Goal: Information Seeking & Learning: Learn about a topic

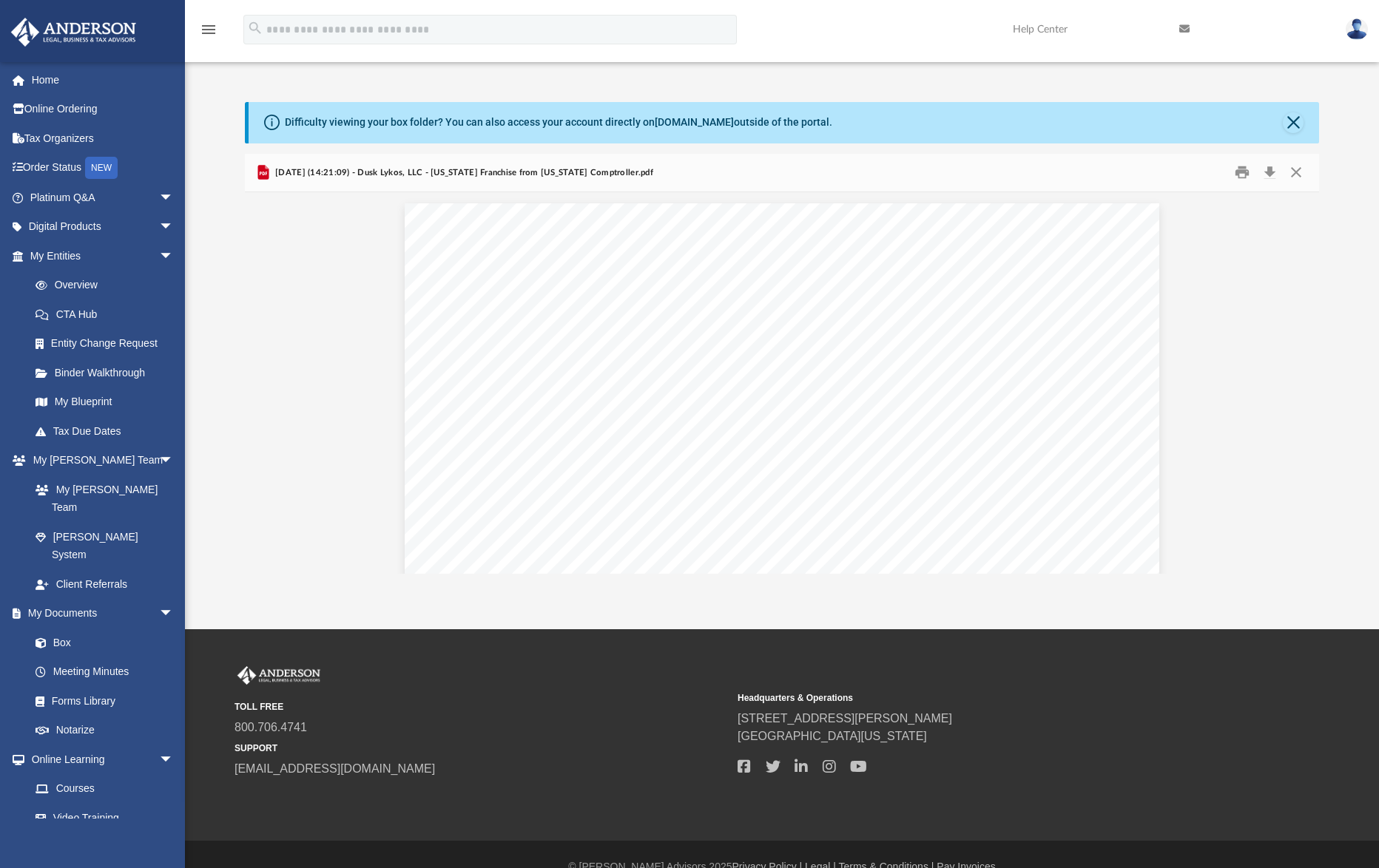
scroll to position [296, 0]
click at [54, 87] on link "Home" at bounding box center [103, 80] width 185 height 29
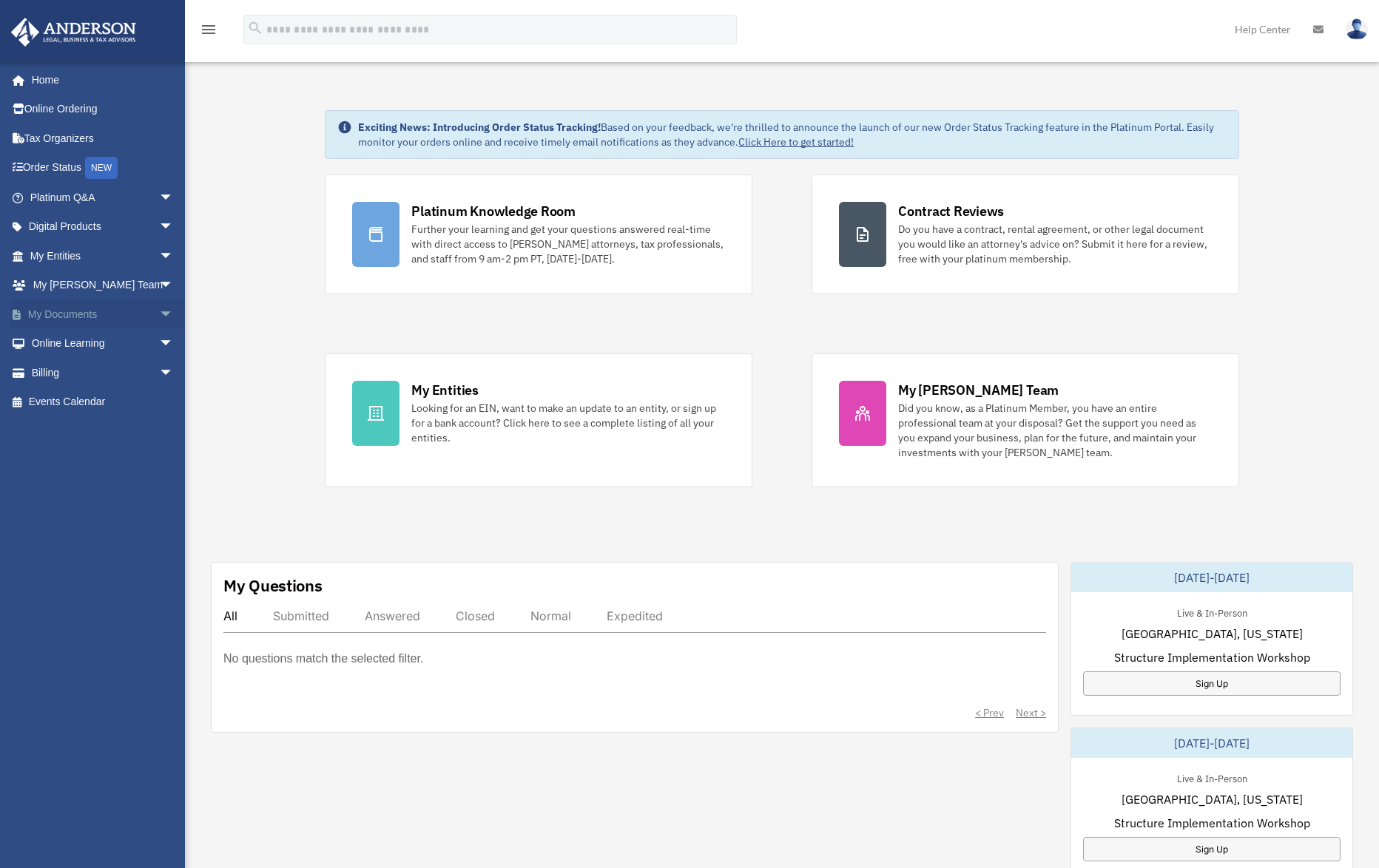
click at [159, 311] on span "arrow_drop_down" at bounding box center [174, 314] width 29 height 30
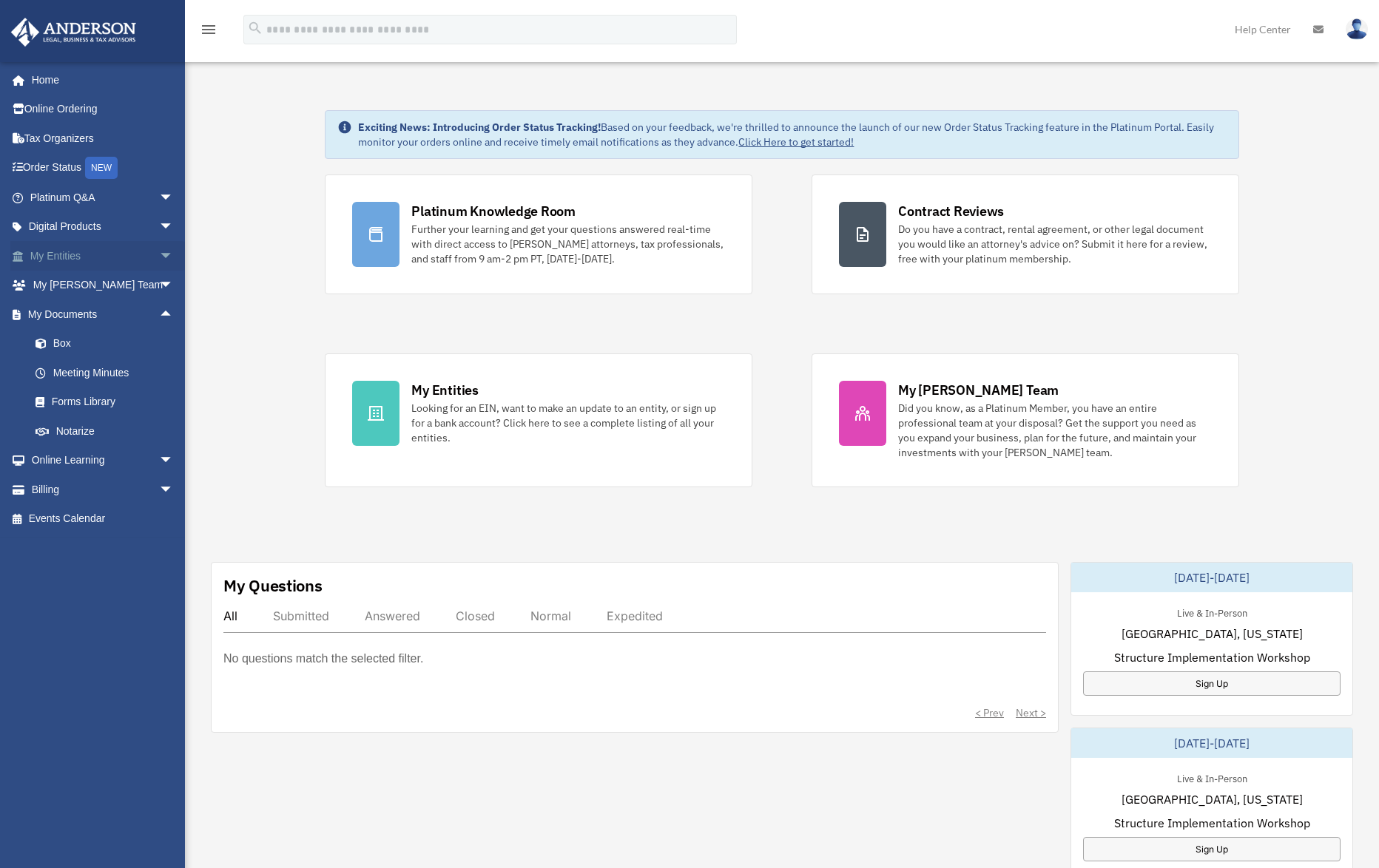
click at [161, 256] on span "arrow_drop_down" at bounding box center [174, 255] width 29 height 30
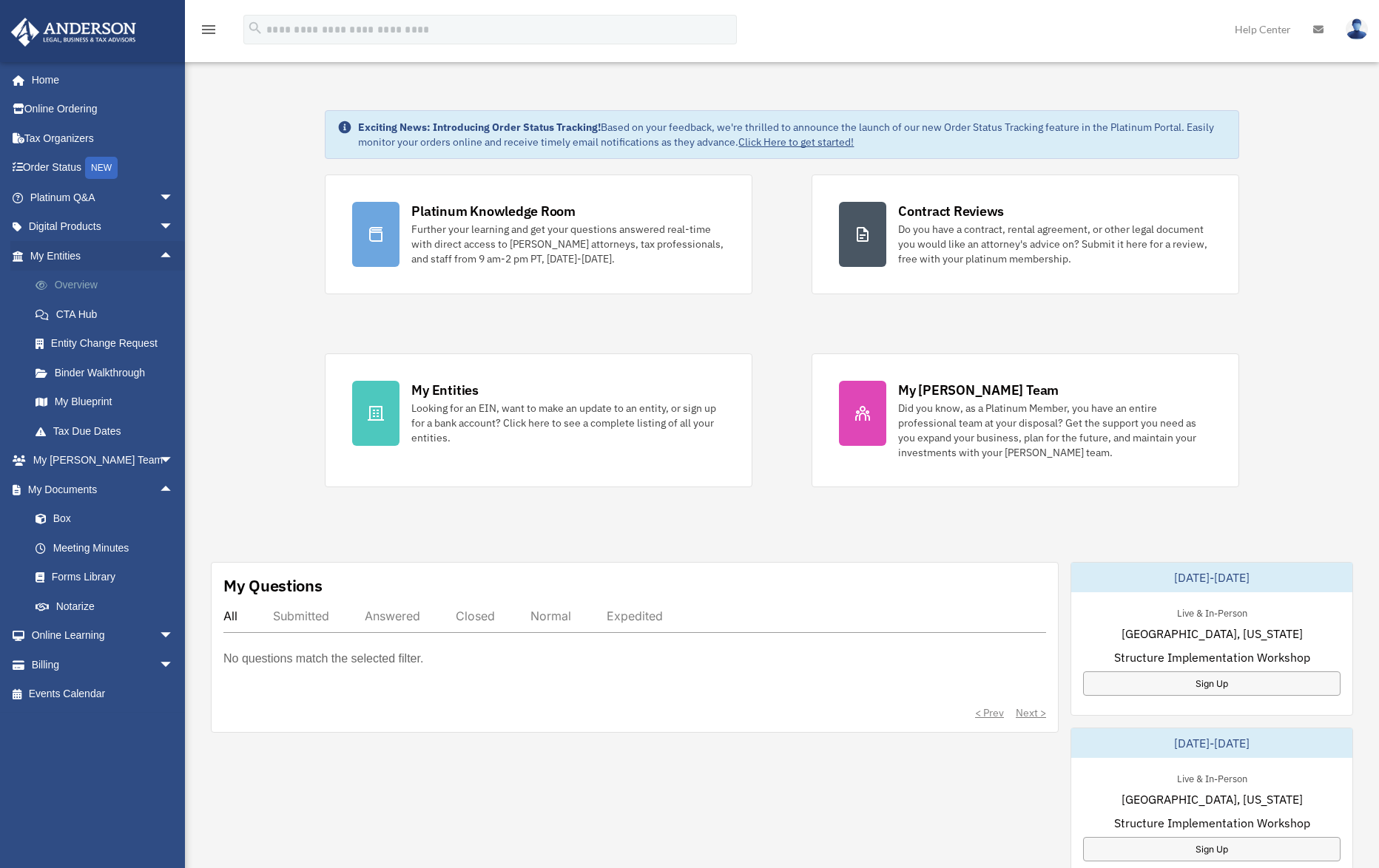
click at [61, 285] on link "Overview" at bounding box center [108, 285] width 176 height 29
click at [80, 368] on link "Binder Walkthrough" at bounding box center [108, 373] width 176 height 29
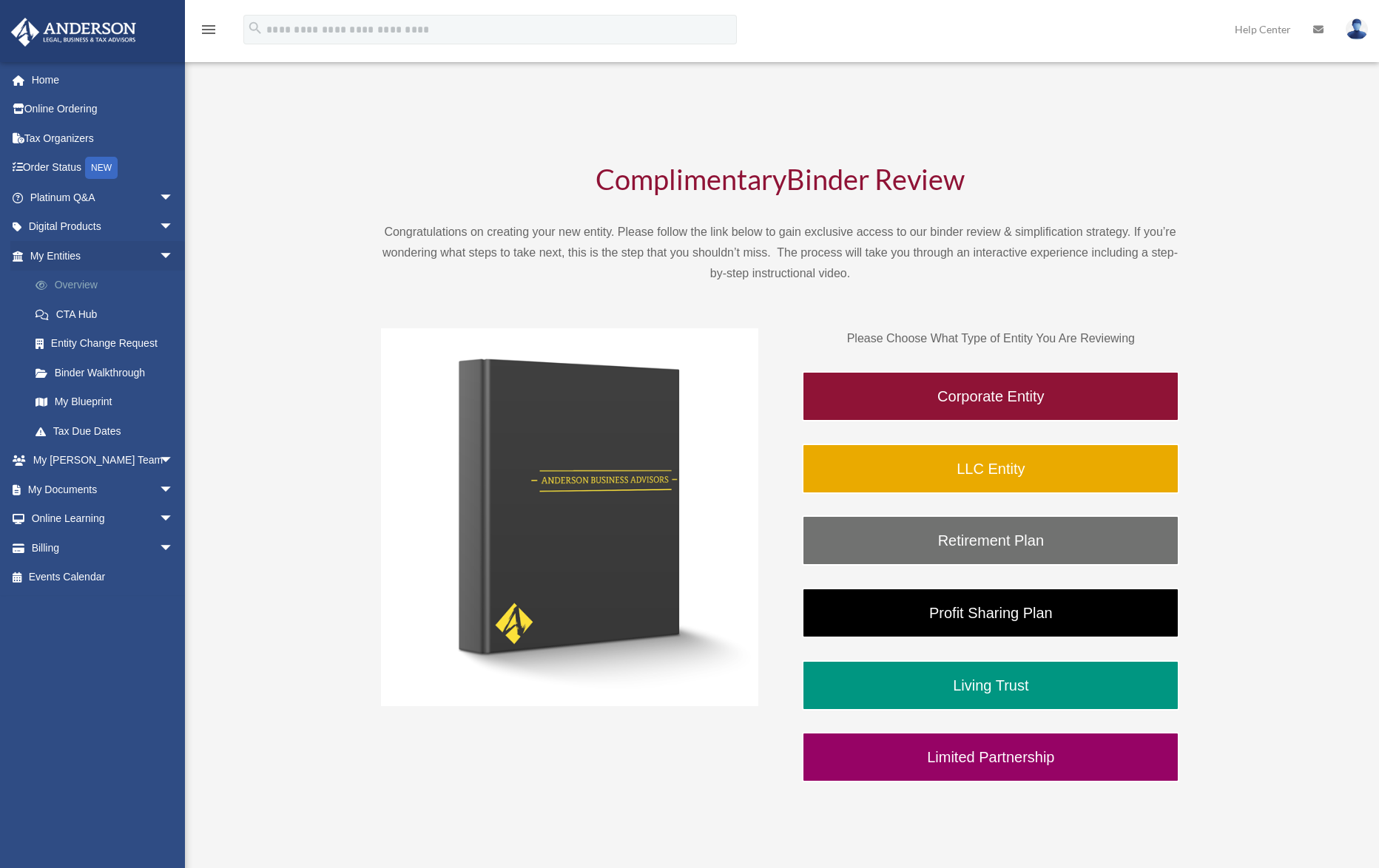
click at [83, 281] on link "Overview" at bounding box center [108, 285] width 176 height 29
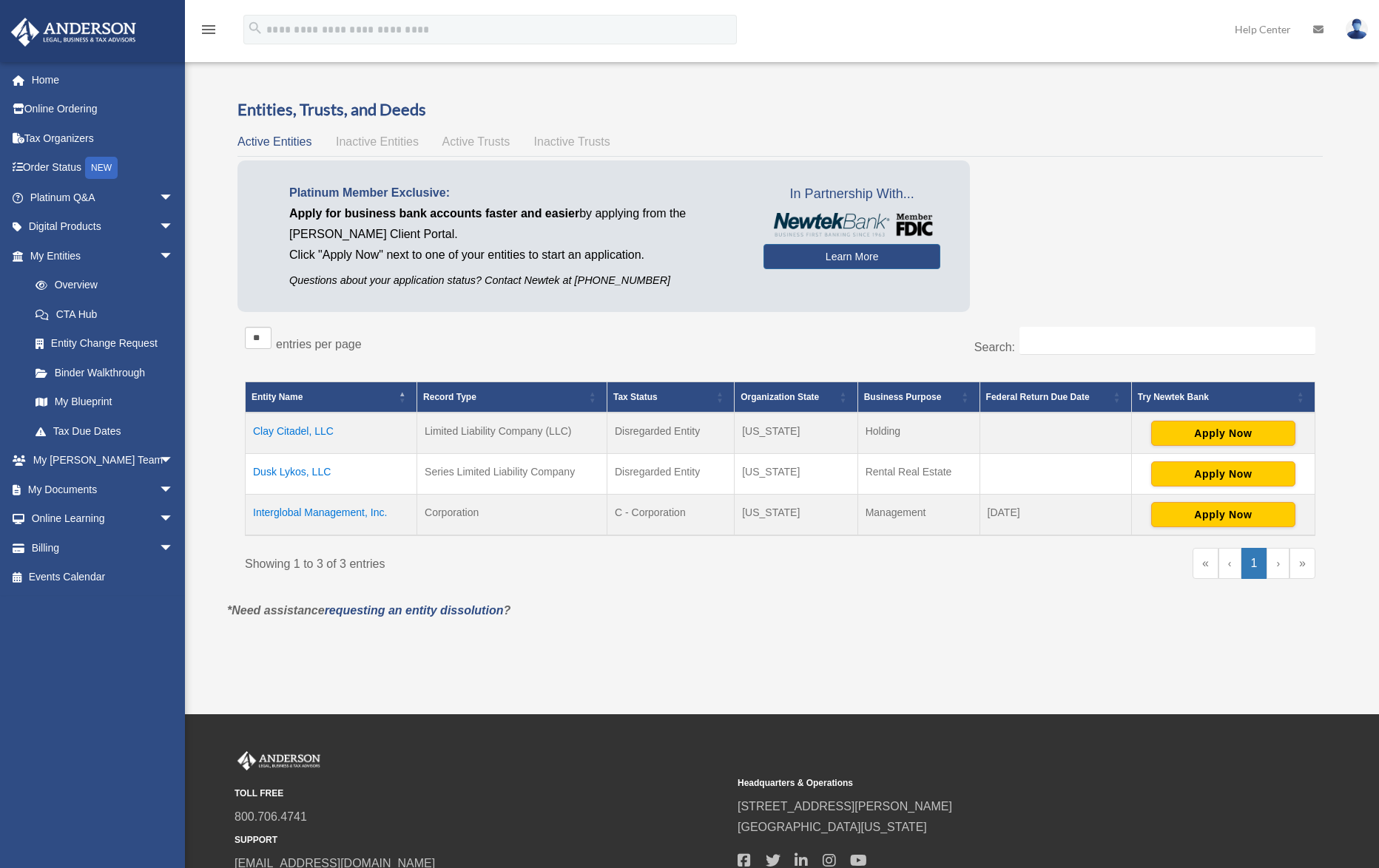
click at [275, 476] on td "Dusk Lykos, LLC" at bounding box center [331, 474] width 172 height 41
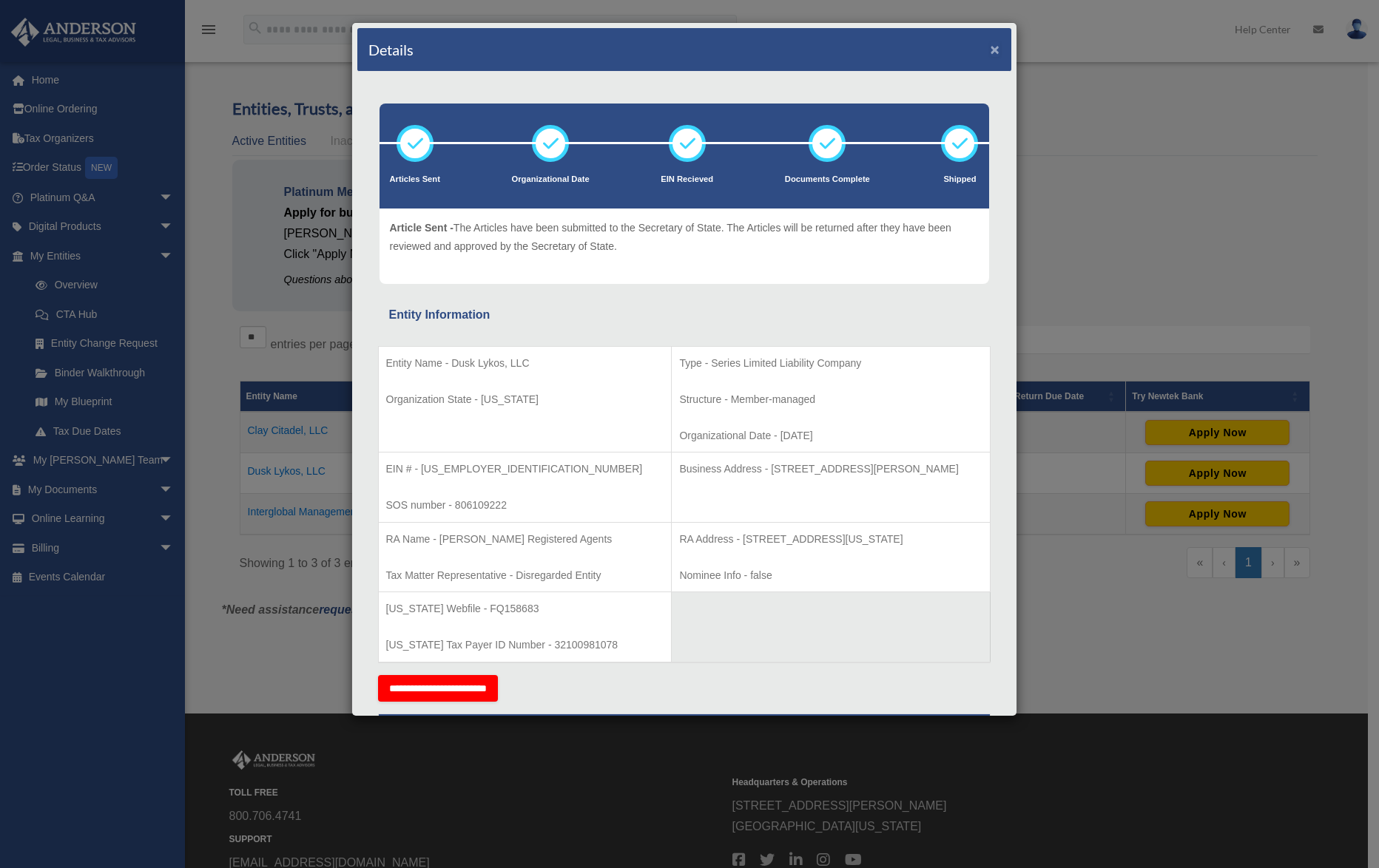
click at [991, 52] on button "×" at bounding box center [995, 50] width 10 height 16
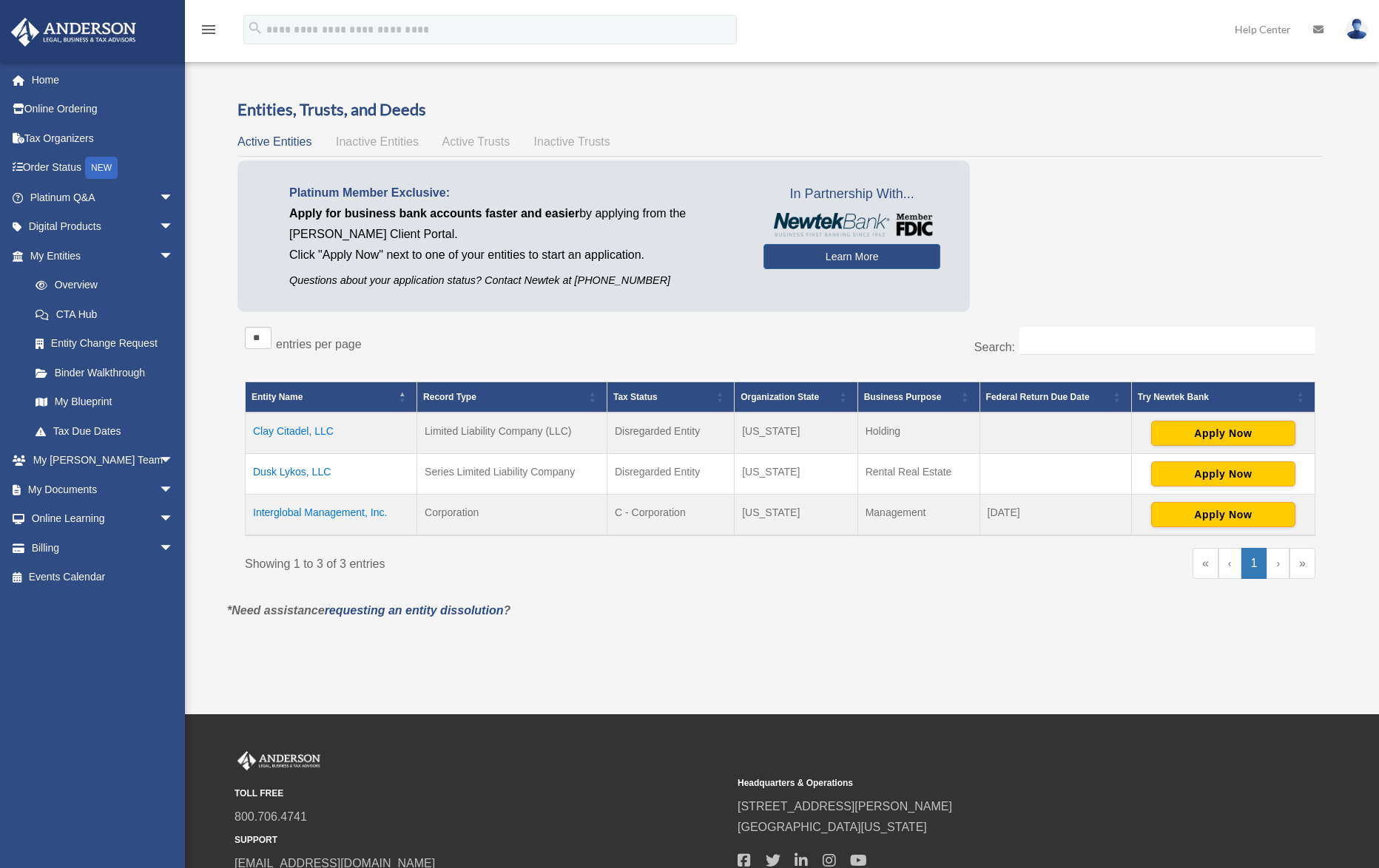
click at [298, 433] on td "Clay Citadel, LLC" at bounding box center [331, 433] width 172 height 42
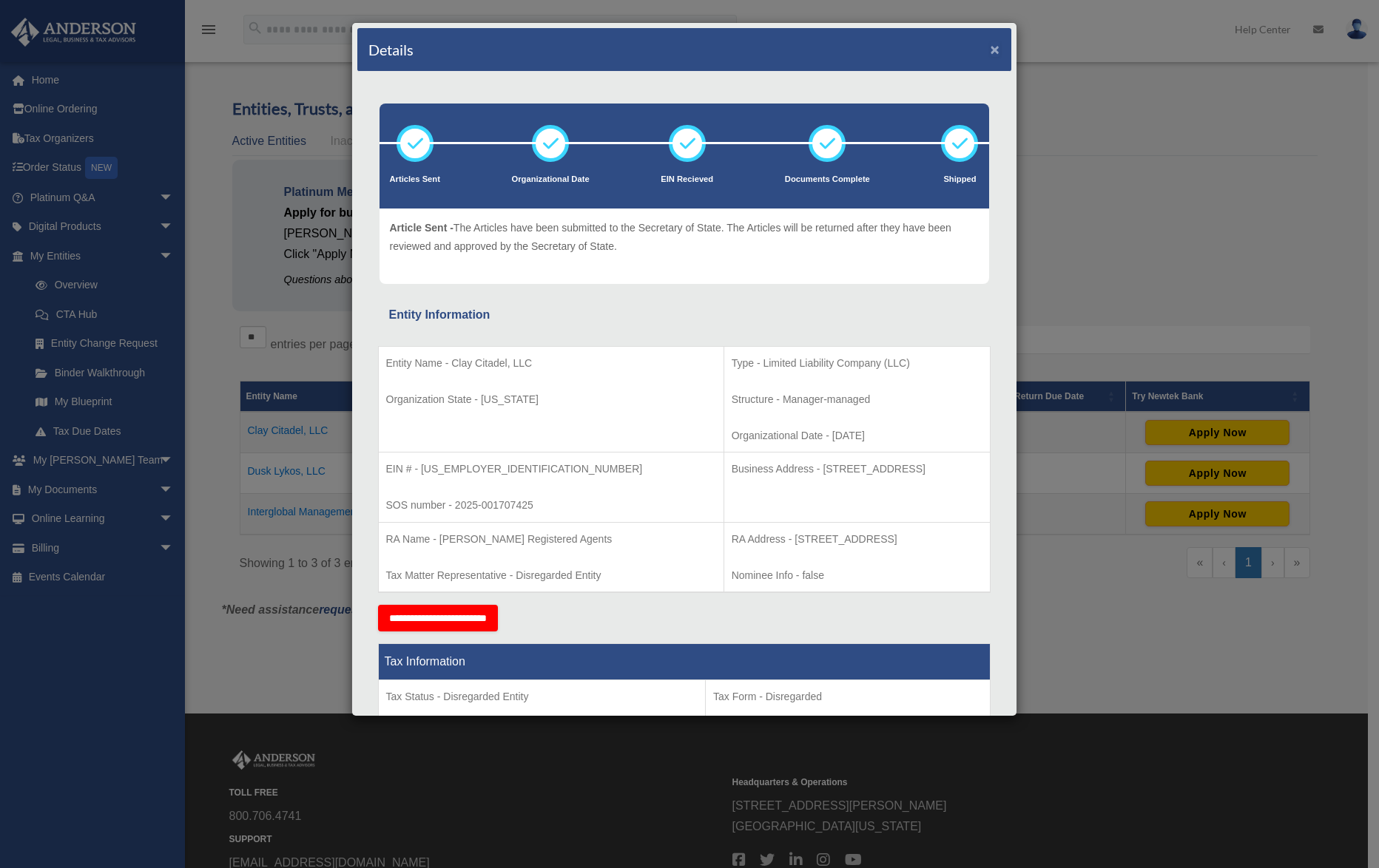
click at [991, 42] on button "×" at bounding box center [995, 50] width 10 height 16
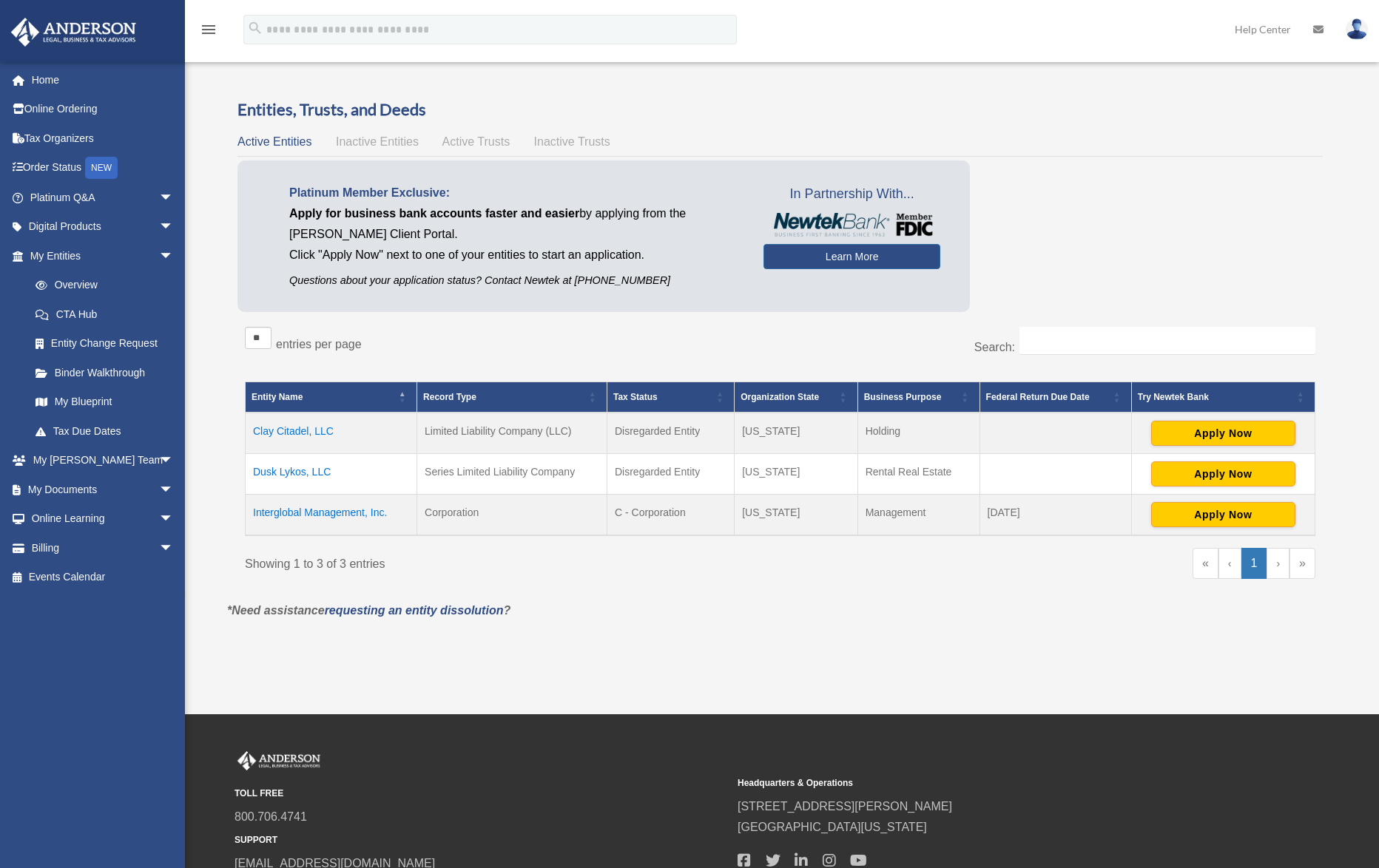
click at [293, 467] on td "Dusk Lykos, LLC" at bounding box center [331, 474] width 172 height 41
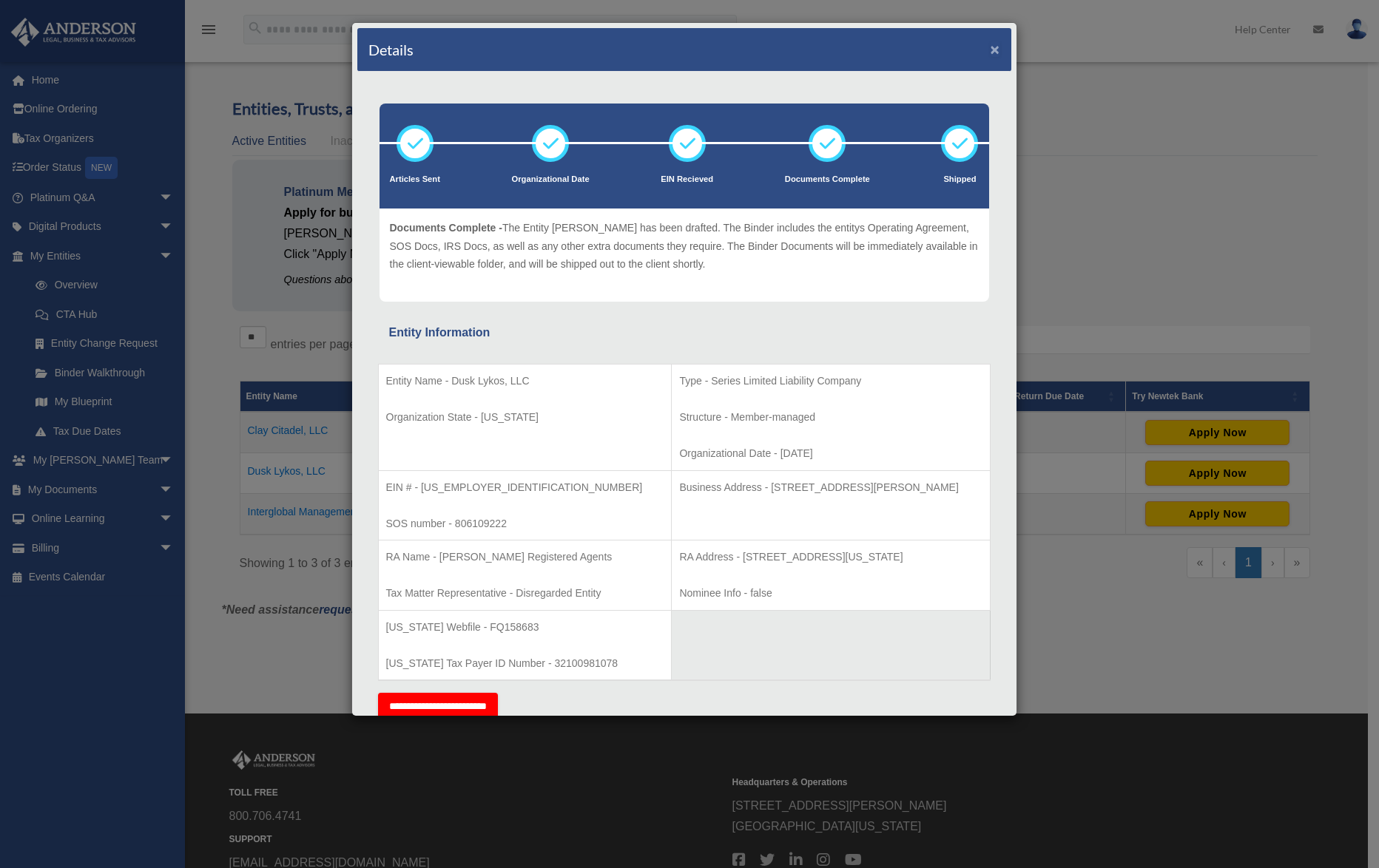
click at [991, 49] on button "×" at bounding box center [995, 50] width 10 height 16
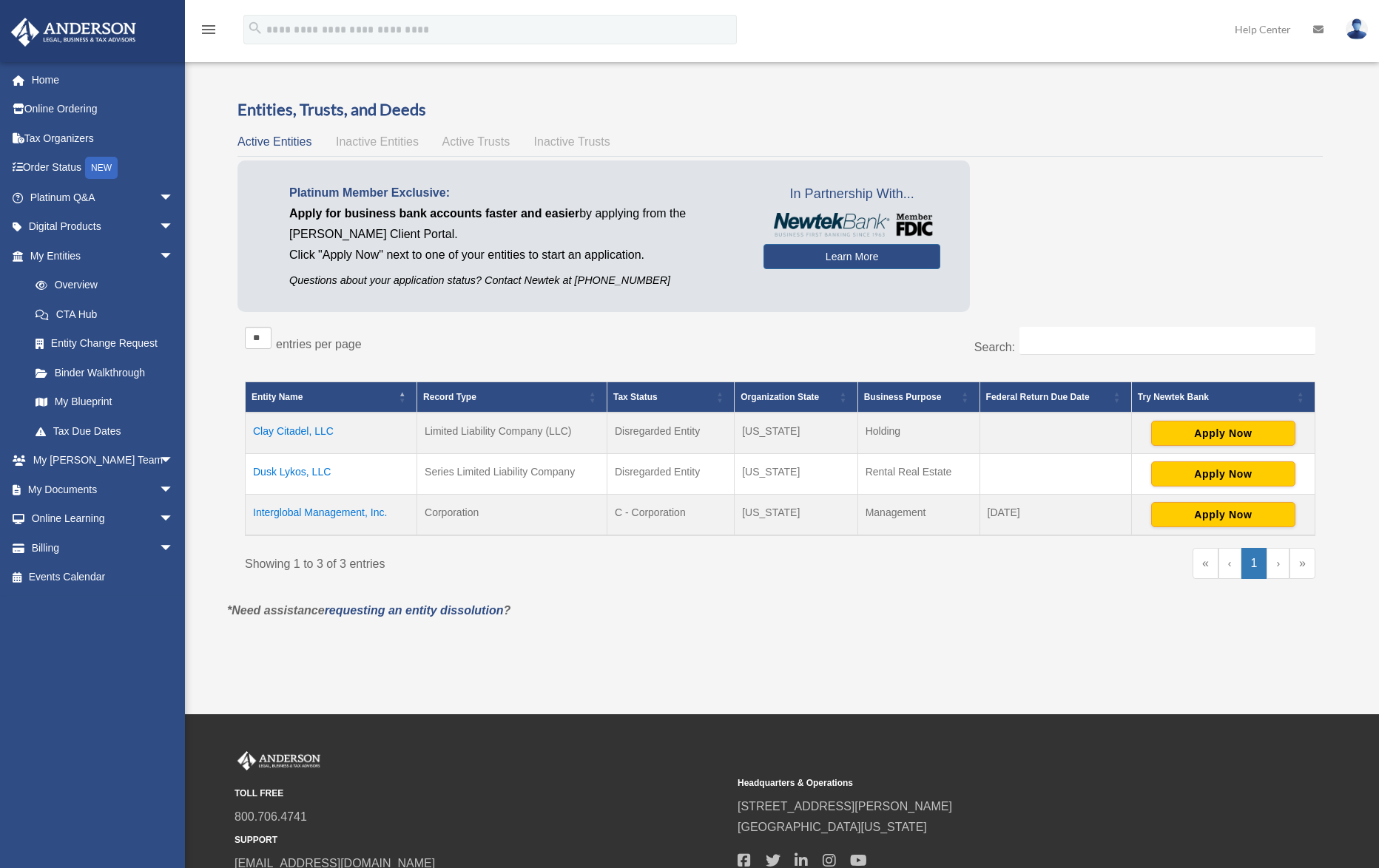
click at [395, 139] on span "Inactive Entities" at bounding box center [377, 141] width 83 height 13
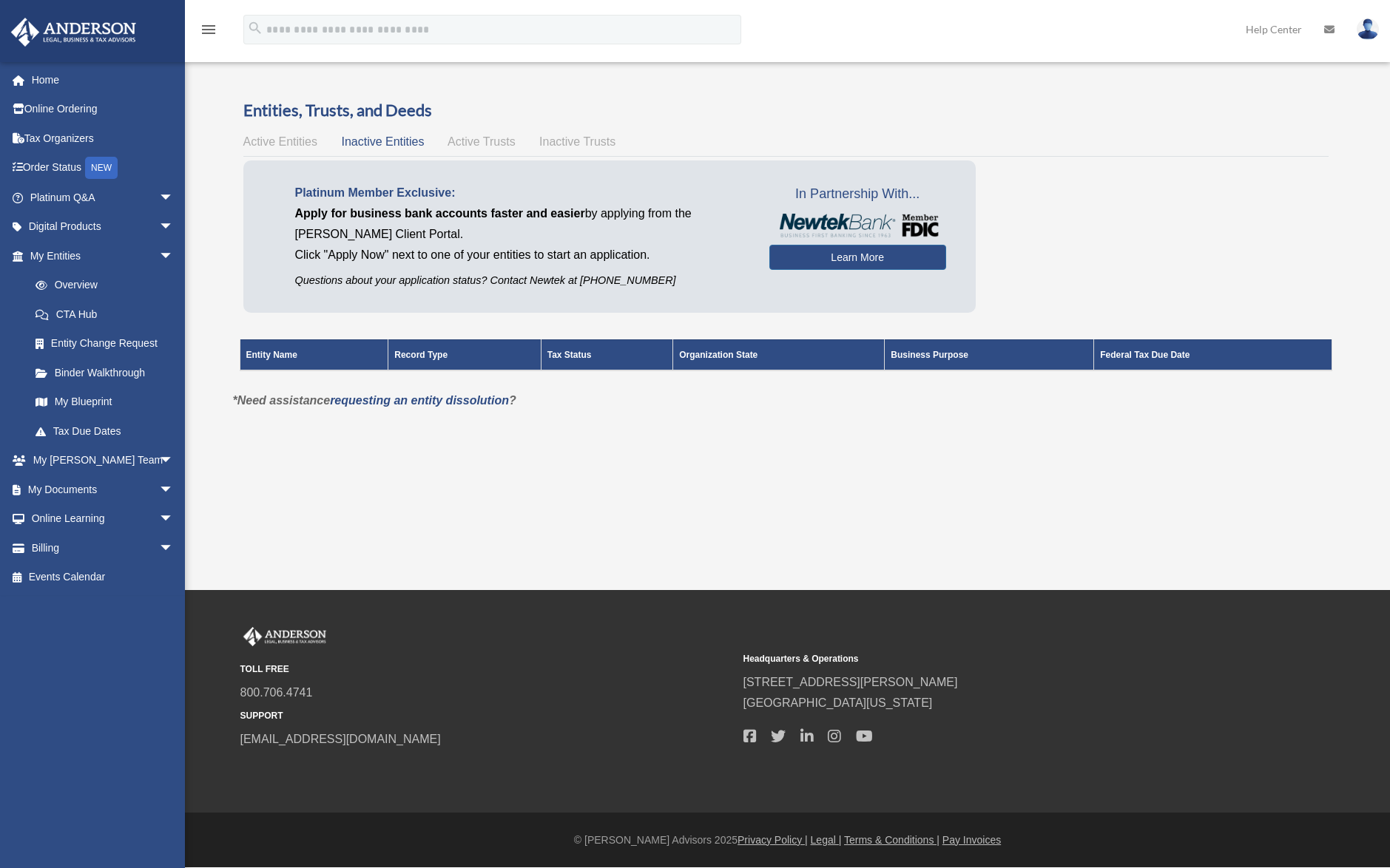
click at [466, 138] on span "Active Trusts" at bounding box center [482, 141] width 68 height 13
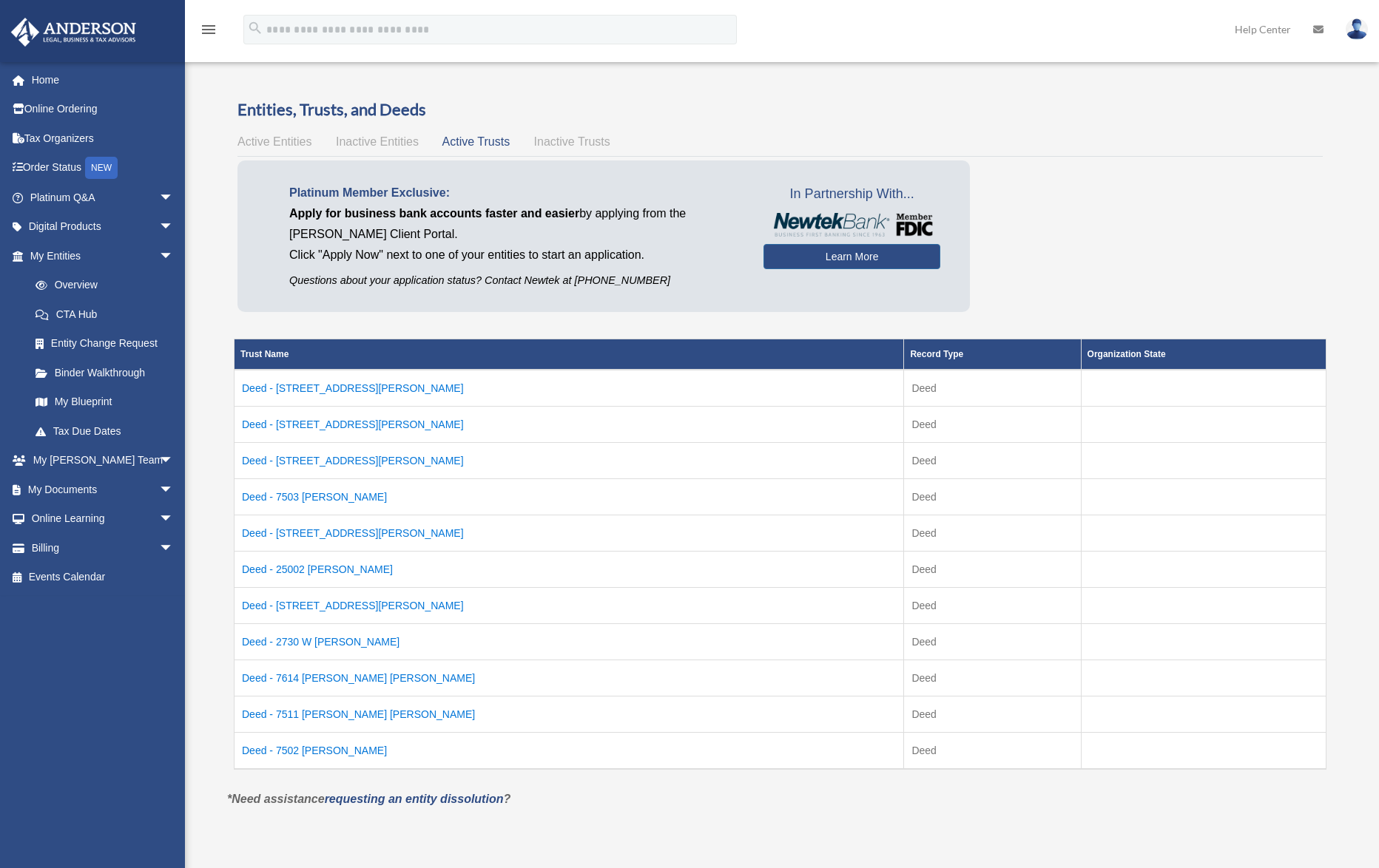
click at [554, 137] on span "Inactive Trusts" at bounding box center [572, 141] width 76 height 13
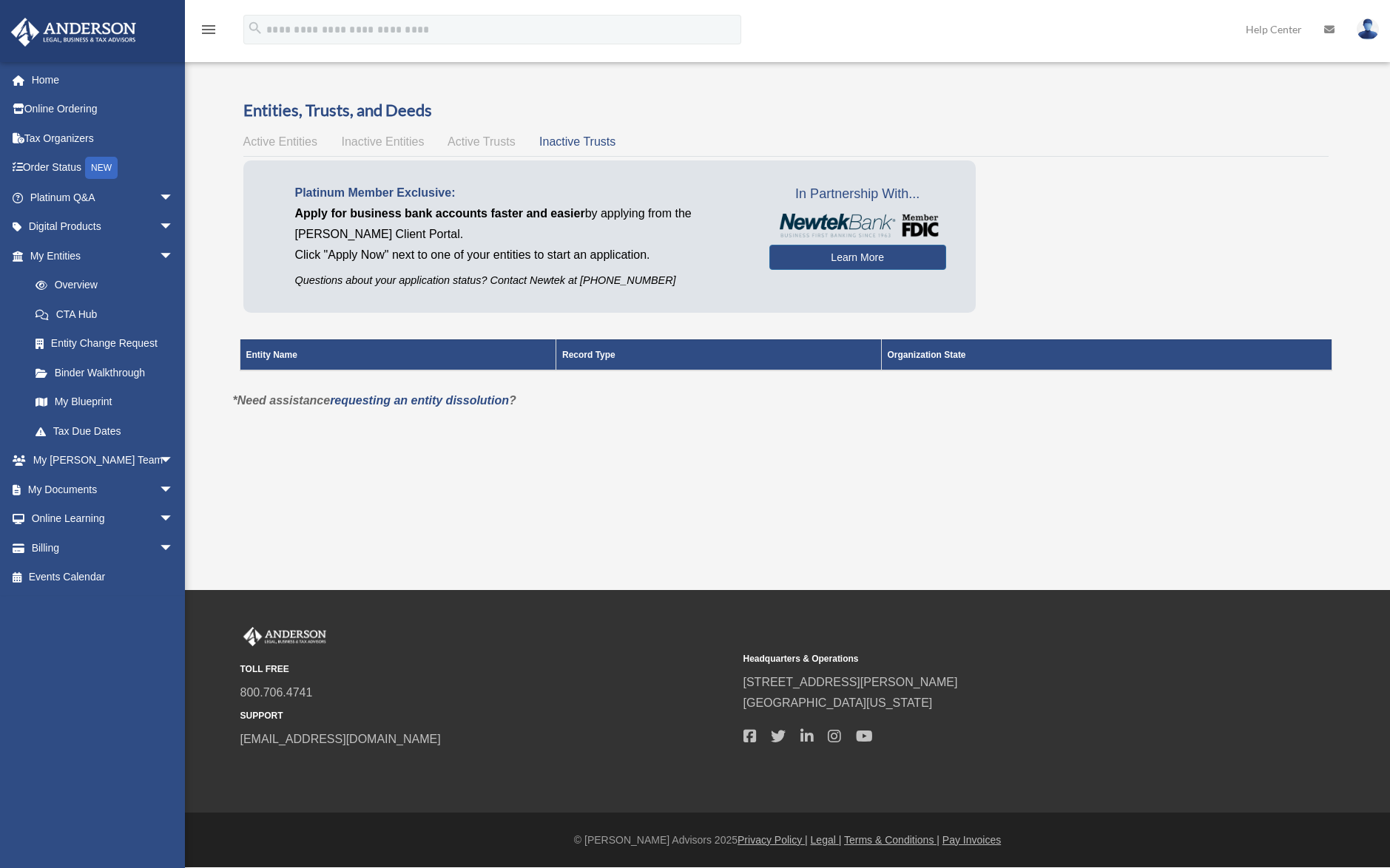
drag, startPoint x: 501, startPoint y: 143, endPoint x: 389, endPoint y: 148, distance: 112.1
click at [498, 143] on span "Active Trusts" at bounding box center [482, 141] width 68 height 13
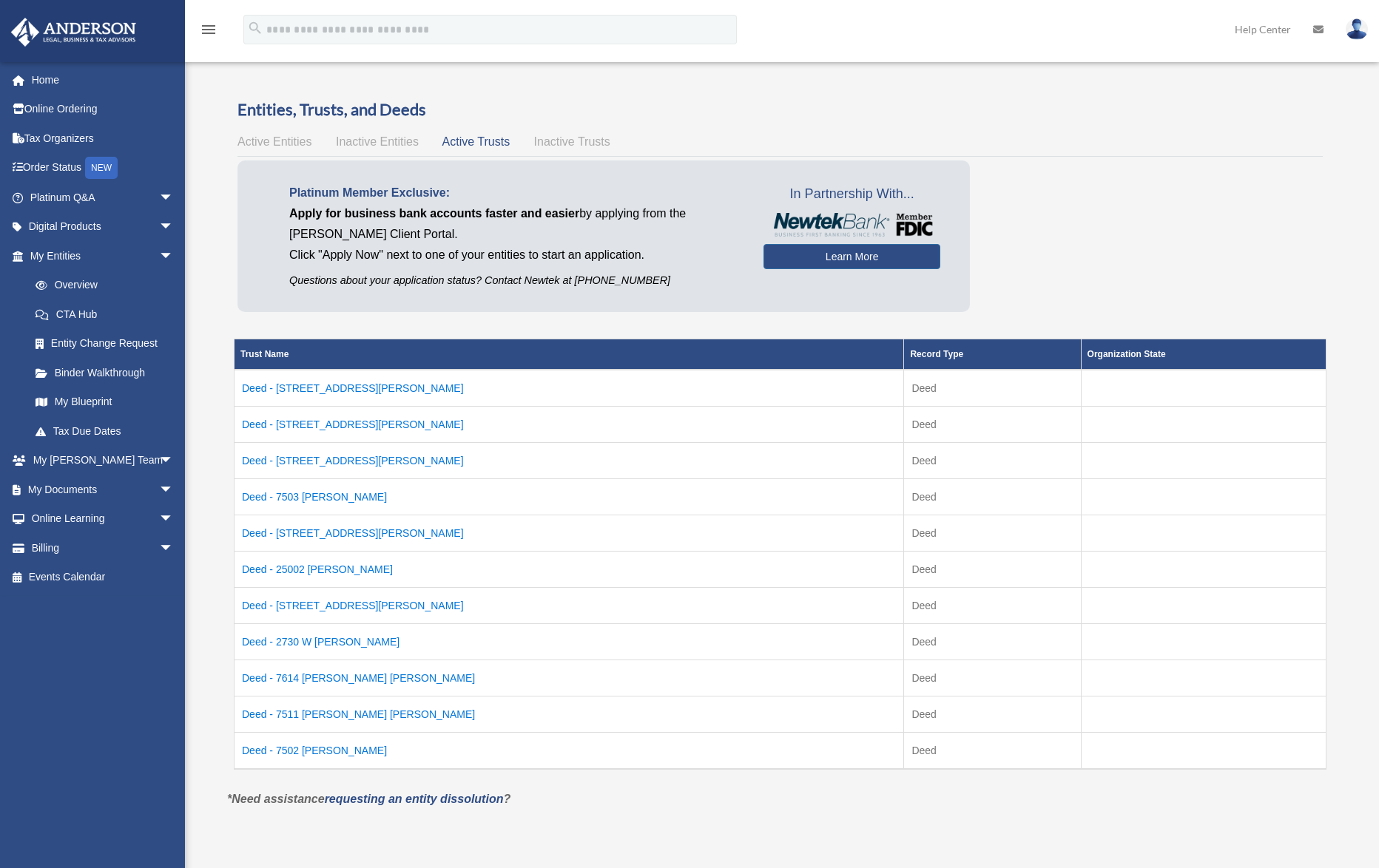
click at [264, 144] on span "Active Entities" at bounding box center [274, 141] width 74 height 13
